Goal: Check status: Check status

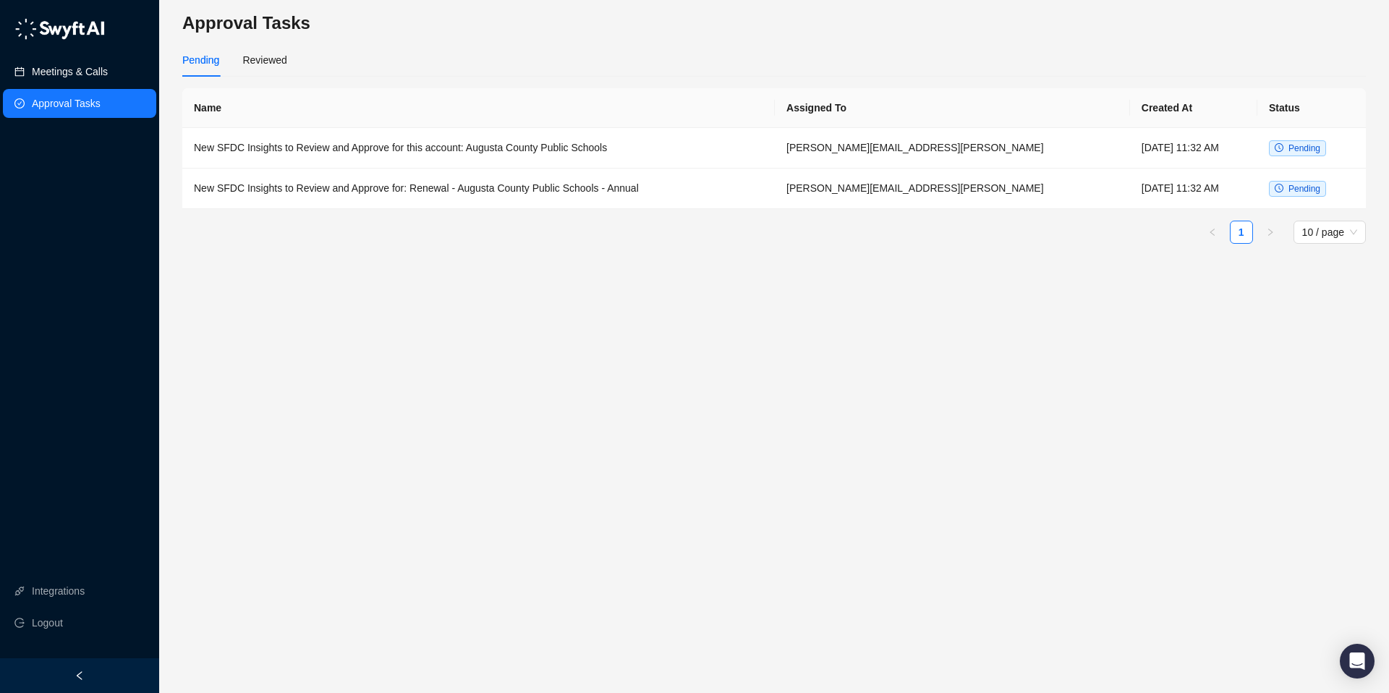
click at [48, 71] on link "Meetings & Calls" at bounding box center [70, 71] width 76 height 29
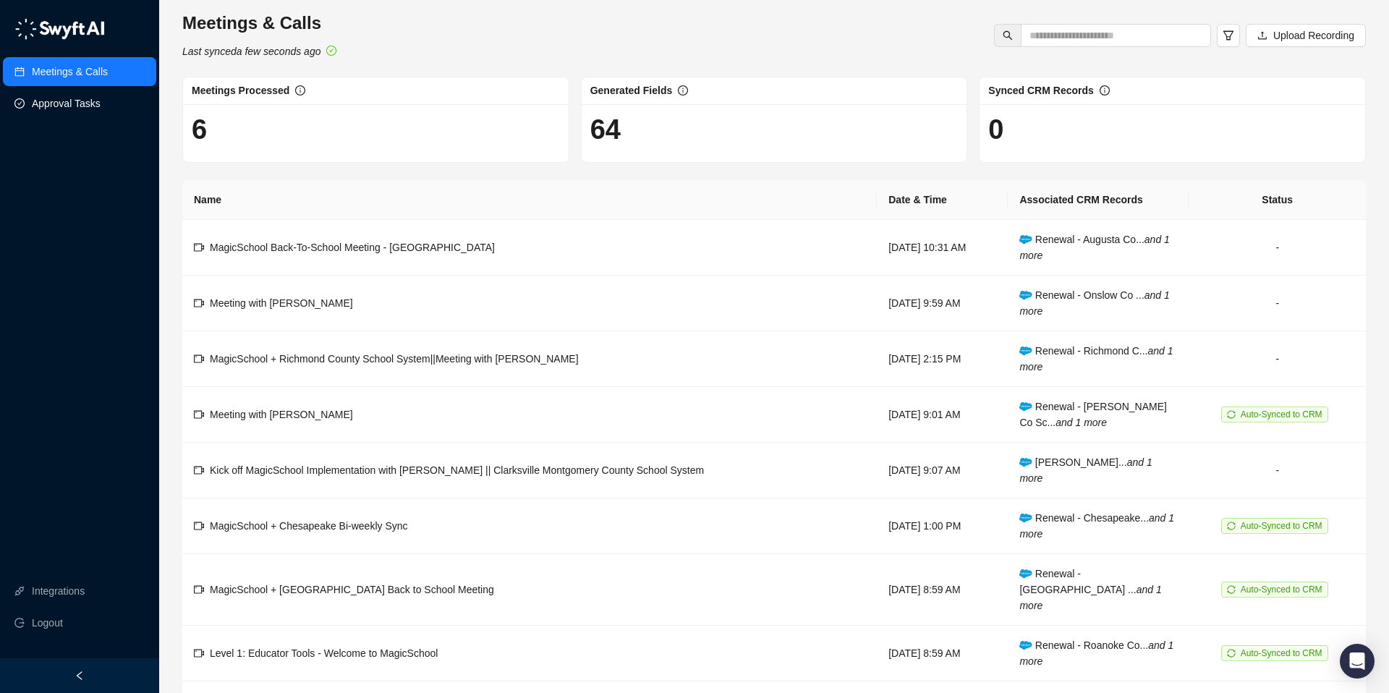
click at [74, 107] on link "Approval Tasks" at bounding box center [66, 103] width 69 height 29
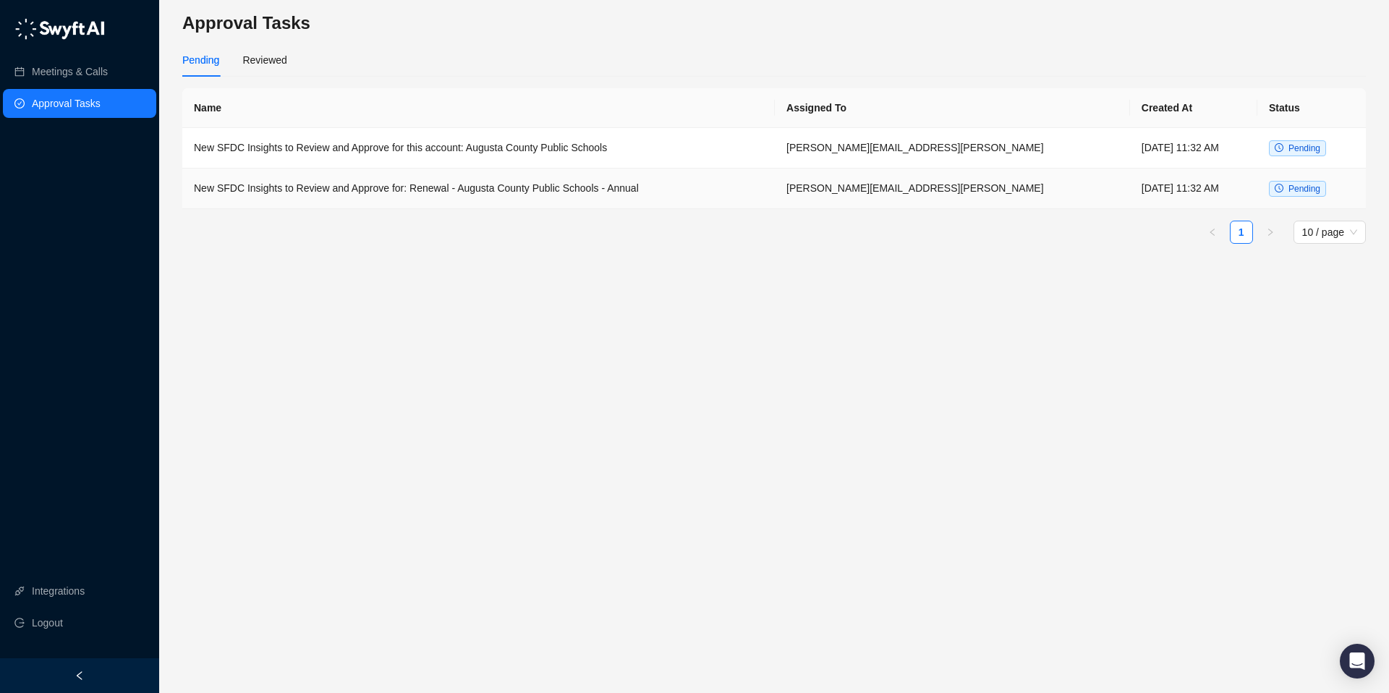
click at [339, 193] on td "New SFDC Insights to Review and Approve for: Renewal - Augusta County Public Sc…" at bounding box center [478, 189] width 593 height 41
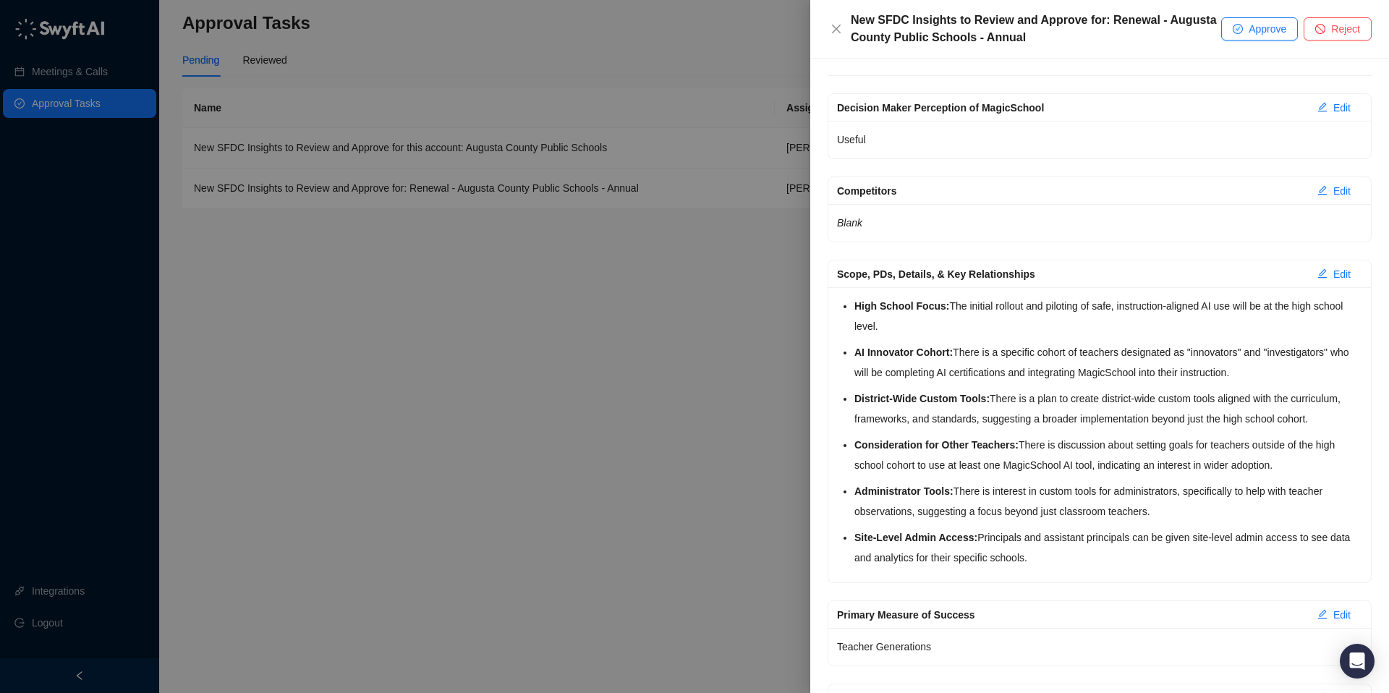
scroll to position [190, 0]
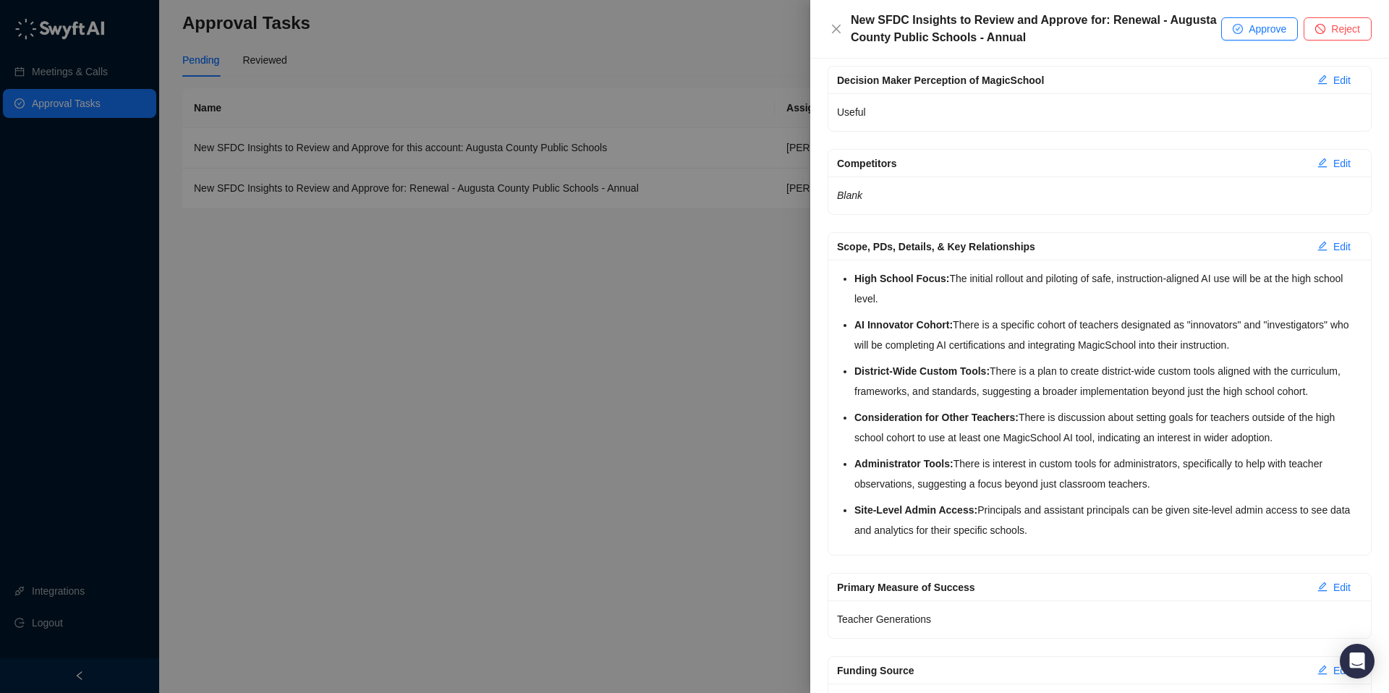
click at [588, 379] on div at bounding box center [694, 346] width 1389 height 693
